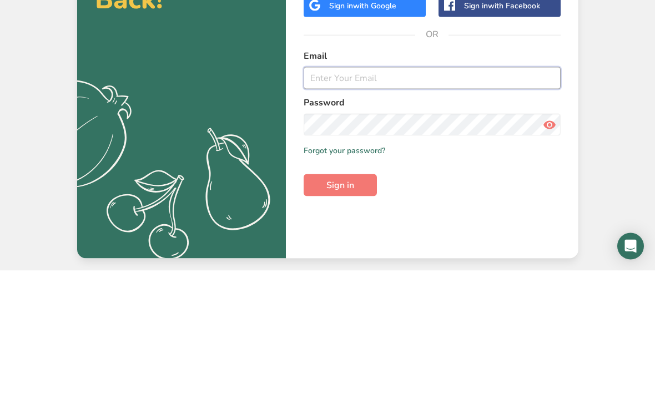
type input "[EMAIL_ADDRESS][DOMAIN_NAME]"
click at [340, 298] on button "Sign in" at bounding box center [340, 309] width 73 height 22
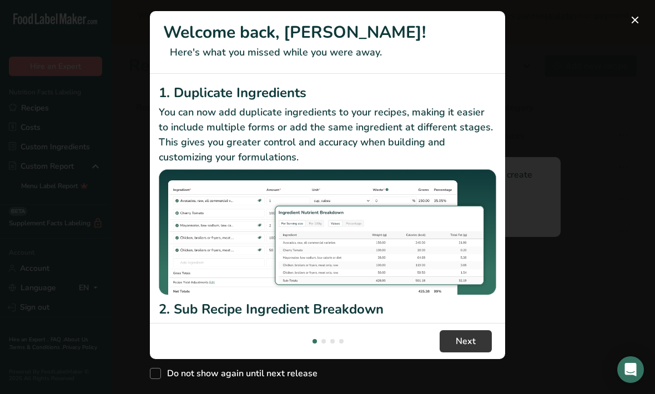
click at [633, 59] on div "New Features" at bounding box center [327, 197] width 655 height 394
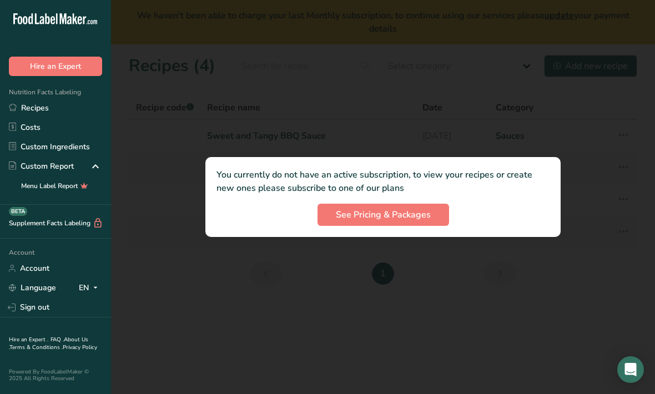
click at [426, 257] on div at bounding box center [383, 197] width 544 height 394
click at [414, 250] on div at bounding box center [383, 197] width 544 height 394
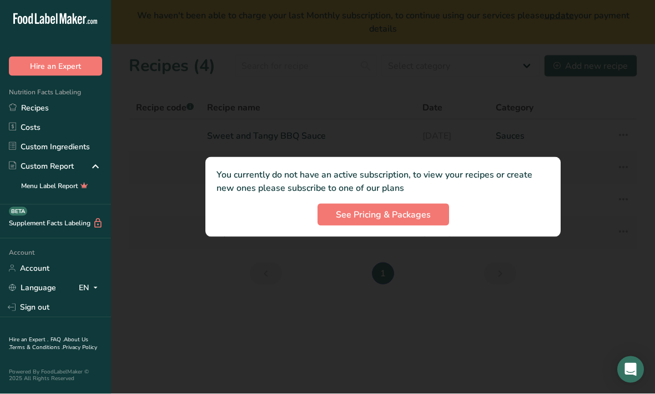
click at [359, 209] on span "See Pricing & Packages" at bounding box center [383, 214] width 95 height 13
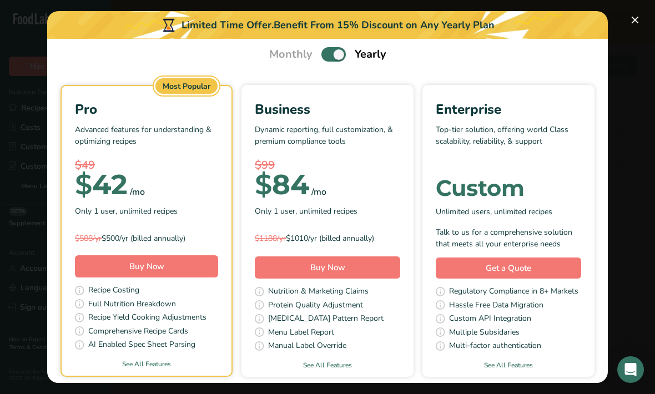
scroll to position [41, 0]
click at [333, 47] on span "Pick Your Pricing Plan Modal" at bounding box center [333, 54] width 24 height 14
click at [329, 51] on input "Pick Your Pricing Plan Modal" at bounding box center [324, 54] width 7 height 7
checkbox input "false"
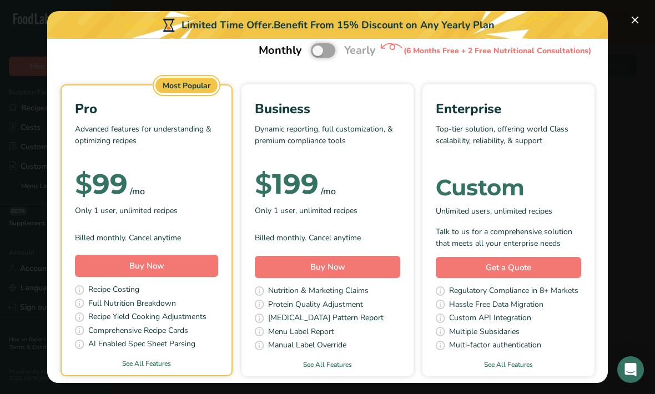
scroll to position [48, 0]
click at [165, 359] on link "See All Features" at bounding box center [147, 364] width 170 height 10
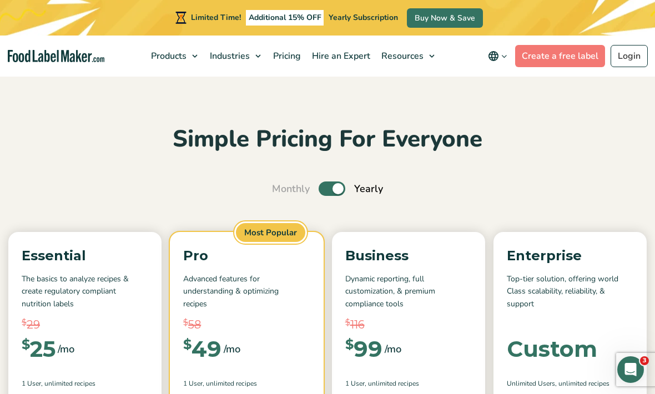
click at [337, 195] on label "Toggle" at bounding box center [332, 189] width 27 height 14
click at [281, 193] on input "Toggle" at bounding box center [277, 188] width 7 height 7
checkbox input "false"
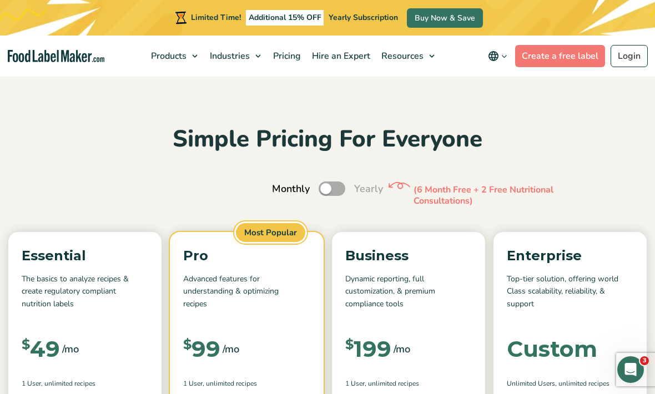
click at [436, 21] on link "Buy Now & Save" at bounding box center [445, 17] width 76 height 19
